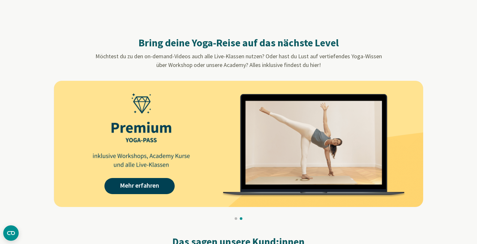
scroll to position [564, 0]
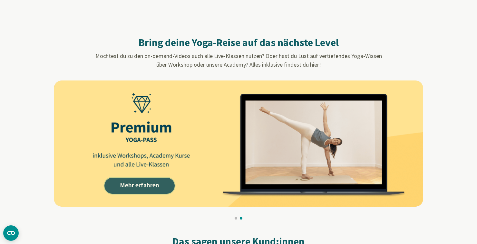
click at [128, 185] on link "Mehr erfahren" at bounding box center [139, 186] width 70 height 16
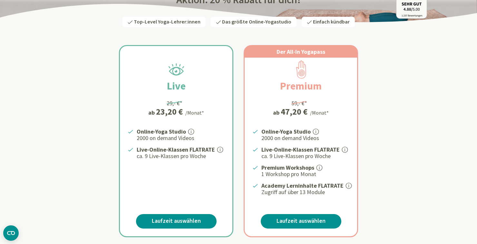
scroll to position [92, 0]
click at [220, 146] on icon at bounding box center [220, 149] width 6 height 6
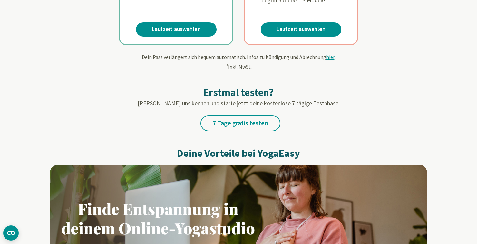
scroll to position [284, 0]
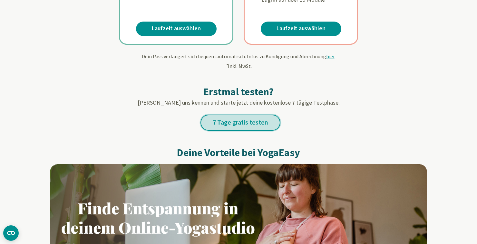
click at [254, 121] on link "7 Tage gratis testen" at bounding box center [240, 123] width 80 height 16
